Goal: Task Accomplishment & Management: Manage account settings

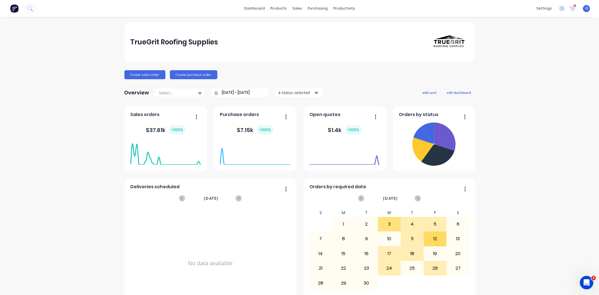
click at [585, 8] on span "O" at bounding box center [586, 8] width 3 height 5
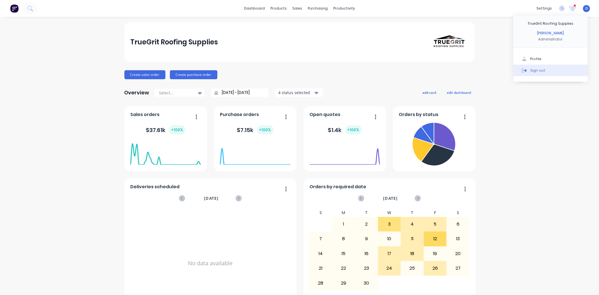
click at [546, 71] on button "Sign out" at bounding box center [550, 70] width 74 height 11
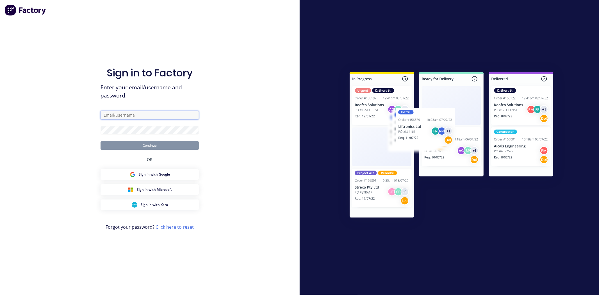
click at [121, 116] on input "text" at bounding box center [149, 115] width 98 height 8
paste input "[EMAIL_ADDRESS][DOMAIN_NAME]"
type input "omar+fab2@factory.app"
click at [118, 144] on button "Continue" at bounding box center [149, 145] width 98 height 8
